Goal: Task Accomplishment & Management: Manage account settings

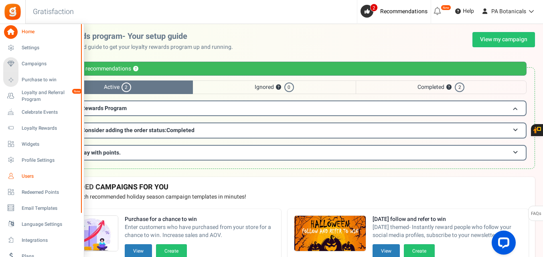
click at [26, 178] on span "Users" at bounding box center [50, 176] width 56 height 7
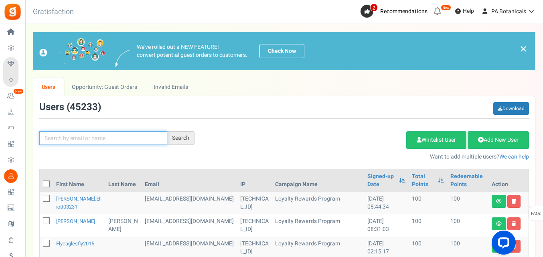
click at [144, 142] on input "text" at bounding box center [103, 138] width 128 height 14
type input "[PERSON_NAME]"
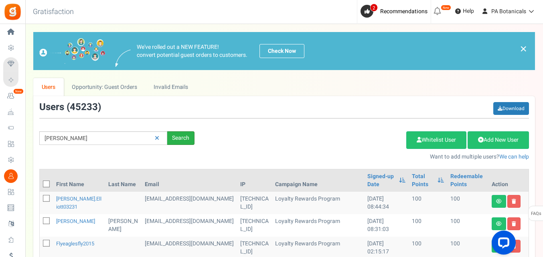
click at [184, 140] on div "Search" at bounding box center [180, 138] width 27 height 14
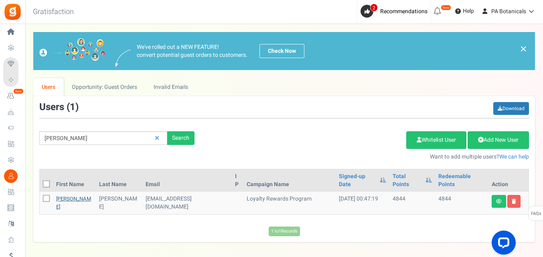
click at [65, 195] on link "[PERSON_NAME]" at bounding box center [73, 203] width 35 height 16
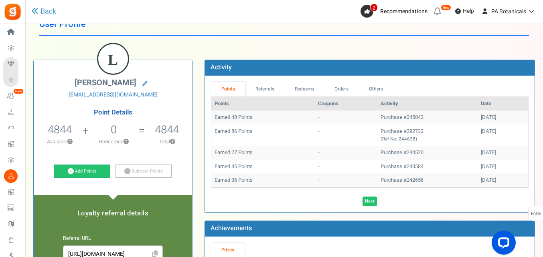
scroll to position [20, 0]
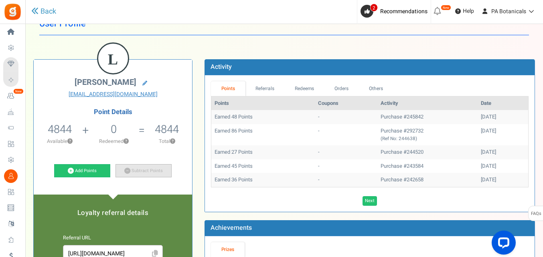
click at [135, 169] on link "Subtract Points" at bounding box center [143, 171] width 56 height 14
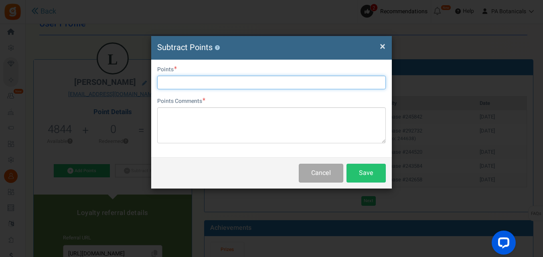
click at [243, 87] on input "text" at bounding box center [271, 83] width 229 height 14
type input "2000"
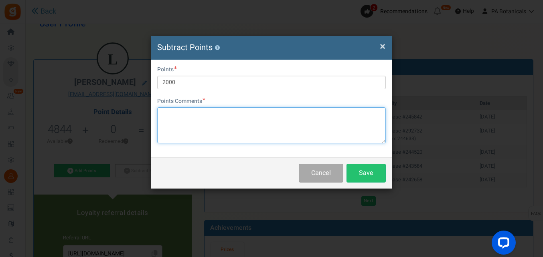
click at [227, 113] on textarea at bounding box center [271, 125] width 229 height 36
type textarea "Z"
type textarea "@"
type textarea "&"
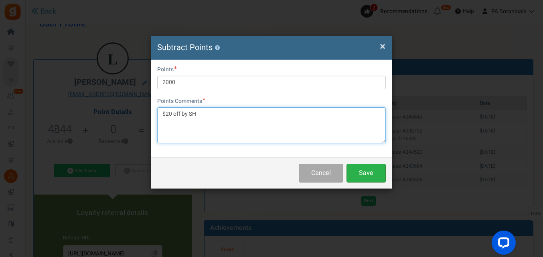
type textarea "$20 off by SH"
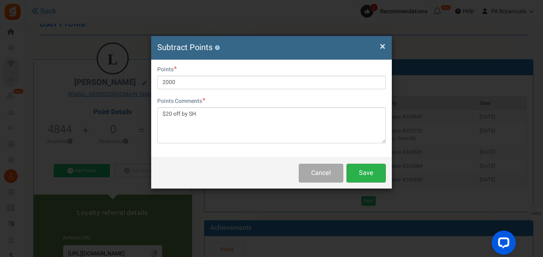
click at [374, 176] on button "Save" at bounding box center [365, 173] width 39 height 19
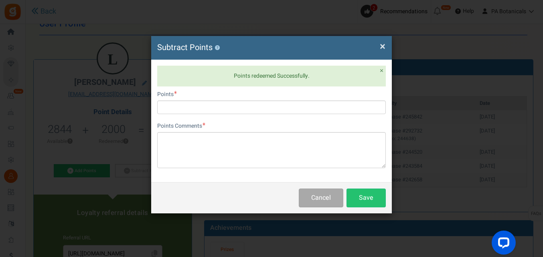
click at [382, 47] on span "×" at bounding box center [383, 46] width 6 height 15
